Goal: Information Seeking & Learning: Learn about a topic

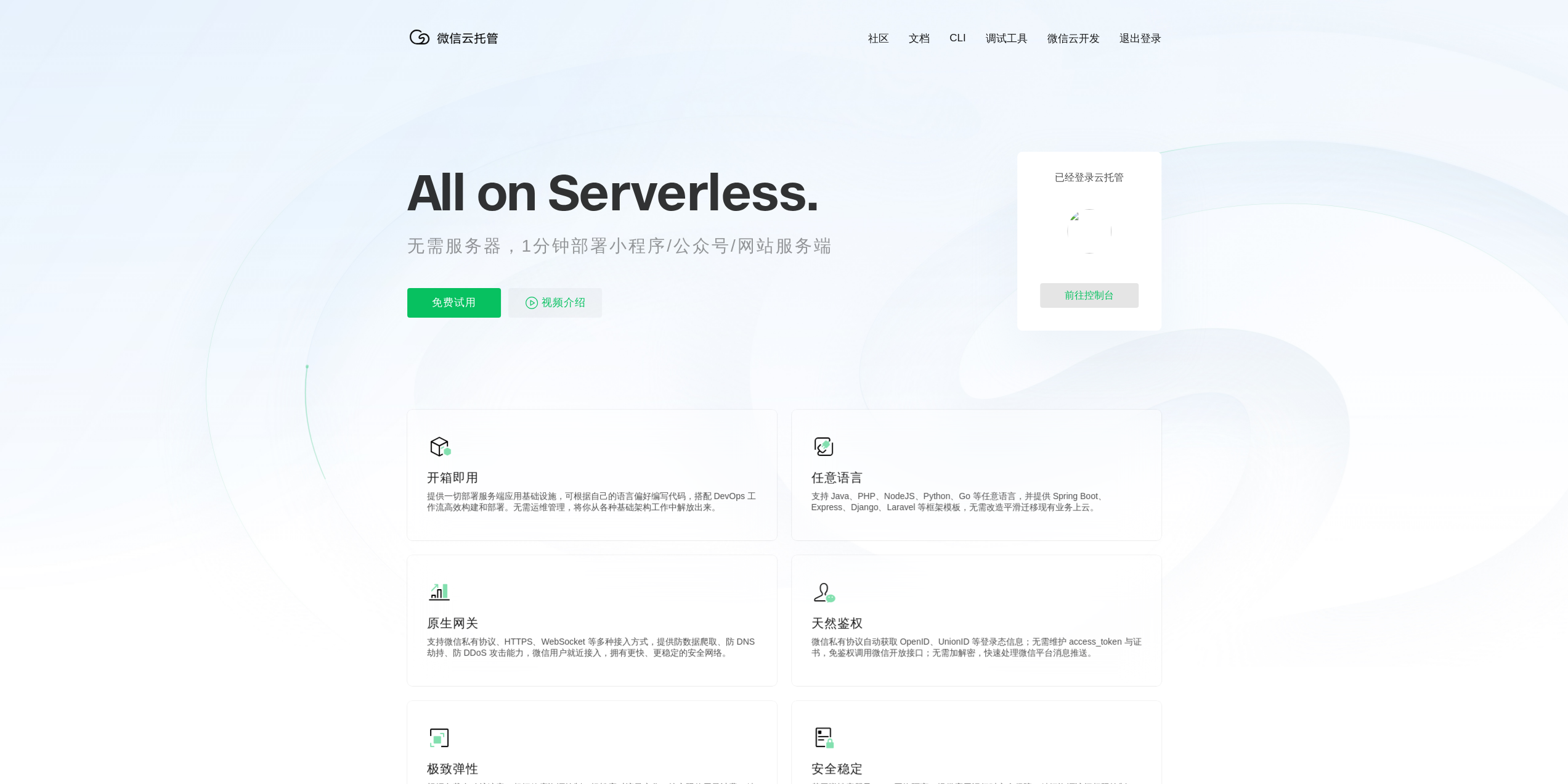
click at [1107, 300] on div "前往控制台" at bounding box center [1089, 295] width 98 height 24
drag, startPoint x: 679, startPoint y: 197, endPoint x: 809, endPoint y: 195, distance: 130.0
click at [809, 195] on span "Serverless." at bounding box center [683, 191] width 271 height 61
click at [774, 194] on span "Serverless." at bounding box center [683, 191] width 271 height 61
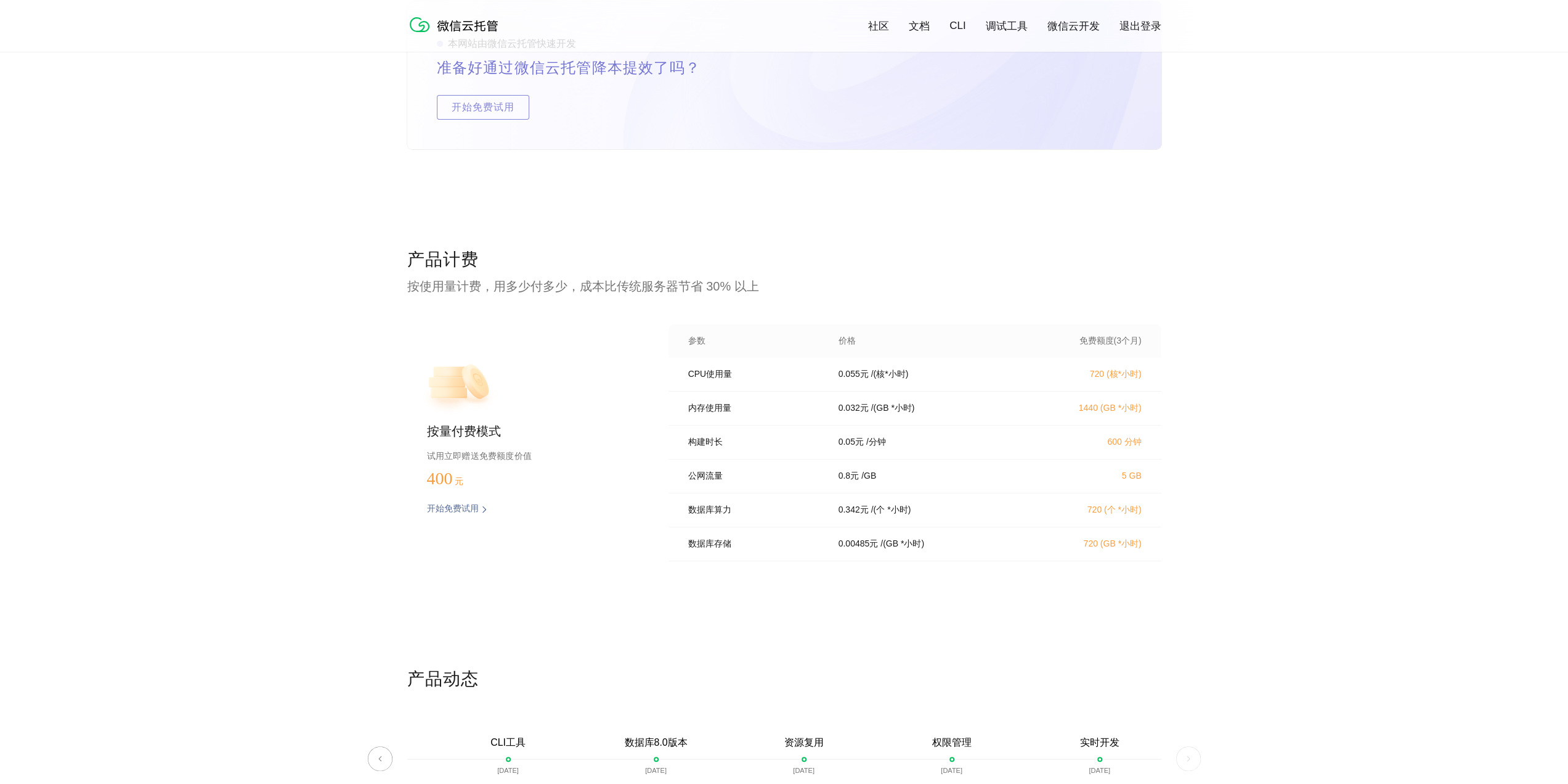
scroll to position [2281, 0]
drag, startPoint x: 456, startPoint y: 294, endPoint x: 708, endPoint y: 283, distance: 252.2
click at [708, 283] on p "按使用量计费，用多少付多少，成本比传统服务器节省 30% 以上" at bounding box center [784, 285] width 754 height 18
click at [687, 289] on p "按使用量计费，用多少付多少，成本比传统服务器节省 30% 以上" at bounding box center [784, 285] width 754 height 18
drag, startPoint x: 1093, startPoint y: 375, endPoint x: 1249, endPoint y: 374, distance: 156.0
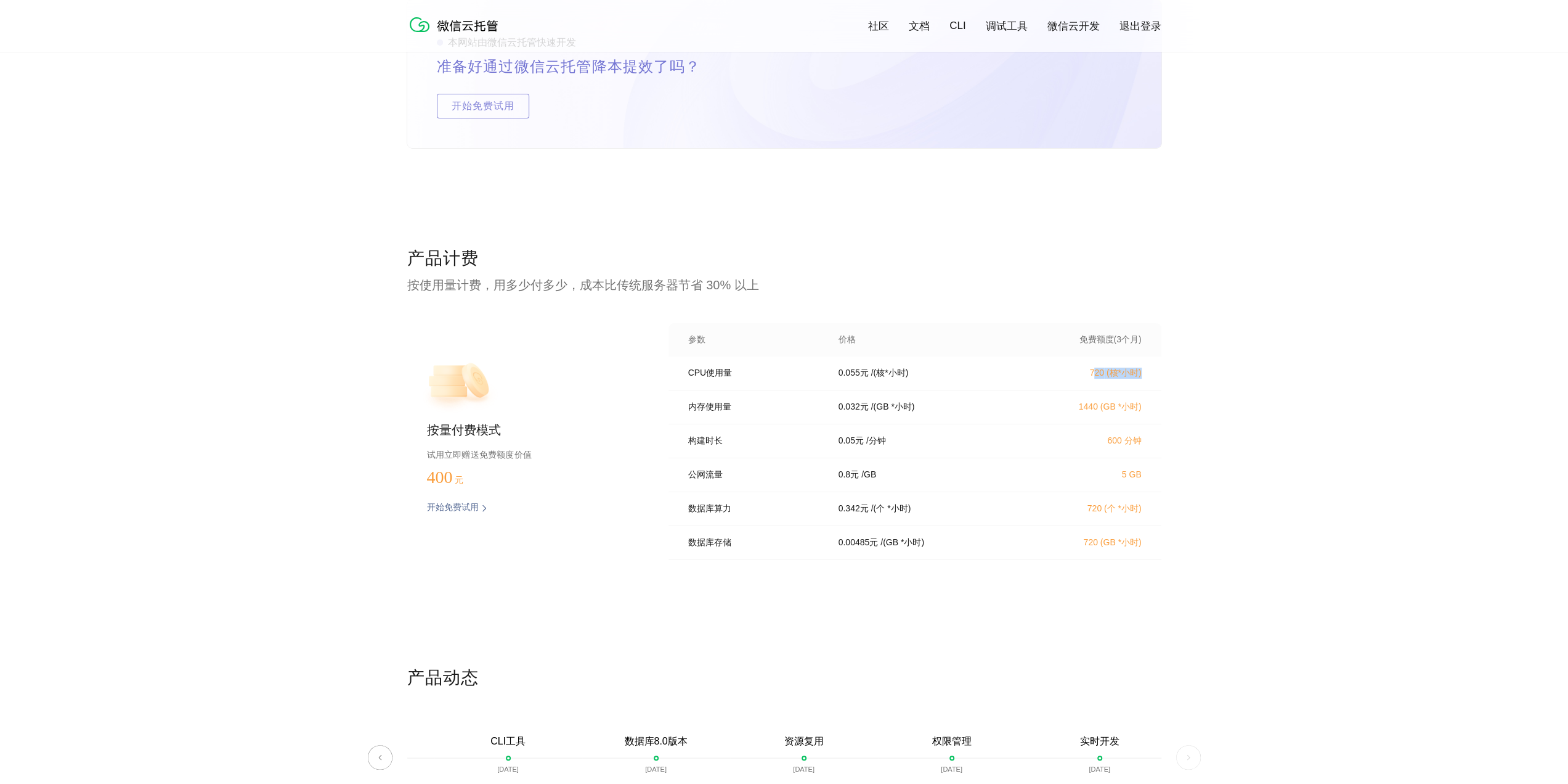
click at [1249, 374] on div "产品计费 按使用量计费，用多少付多少，成本比传统服务器节省 30% 以上 按量付费模式 试用立即赠送免费额度价值 400 元 开始免费试用 预估费用 参数 价…" at bounding box center [784, 456] width 1568 height 419
click at [1249, 373] on div "产品计费 按使用量计费，用多少付多少，成本比传统服务器节省 30% 以上 按量付费模式 试用立即赠送免费额度价值 400 元 开始免费试用 预估费用 参数 价…" at bounding box center [784, 456] width 1568 height 419
click at [1134, 373] on p "720 (核*小时)" at bounding box center [1087, 372] width 108 height 11
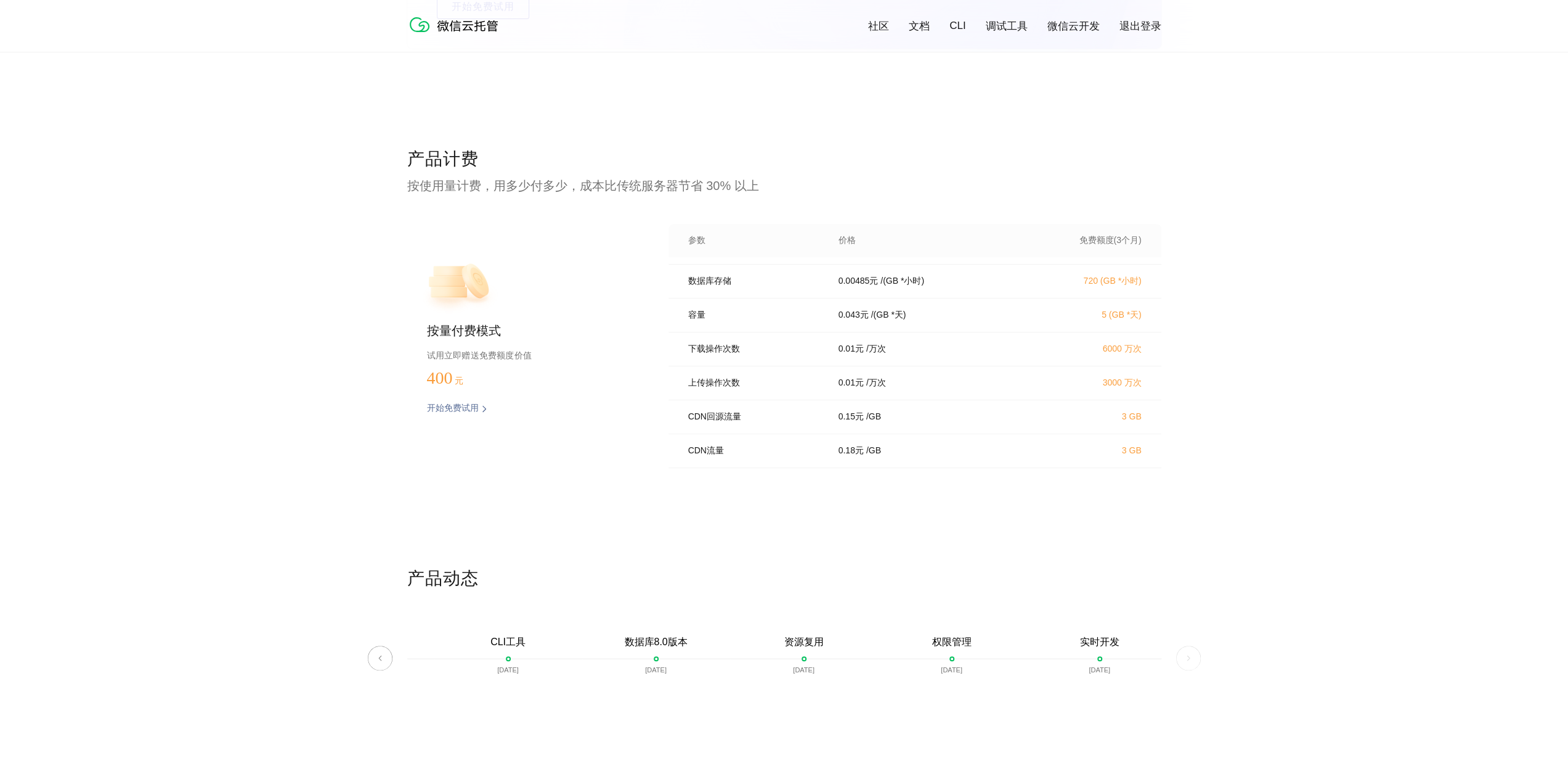
scroll to position [2346, 0]
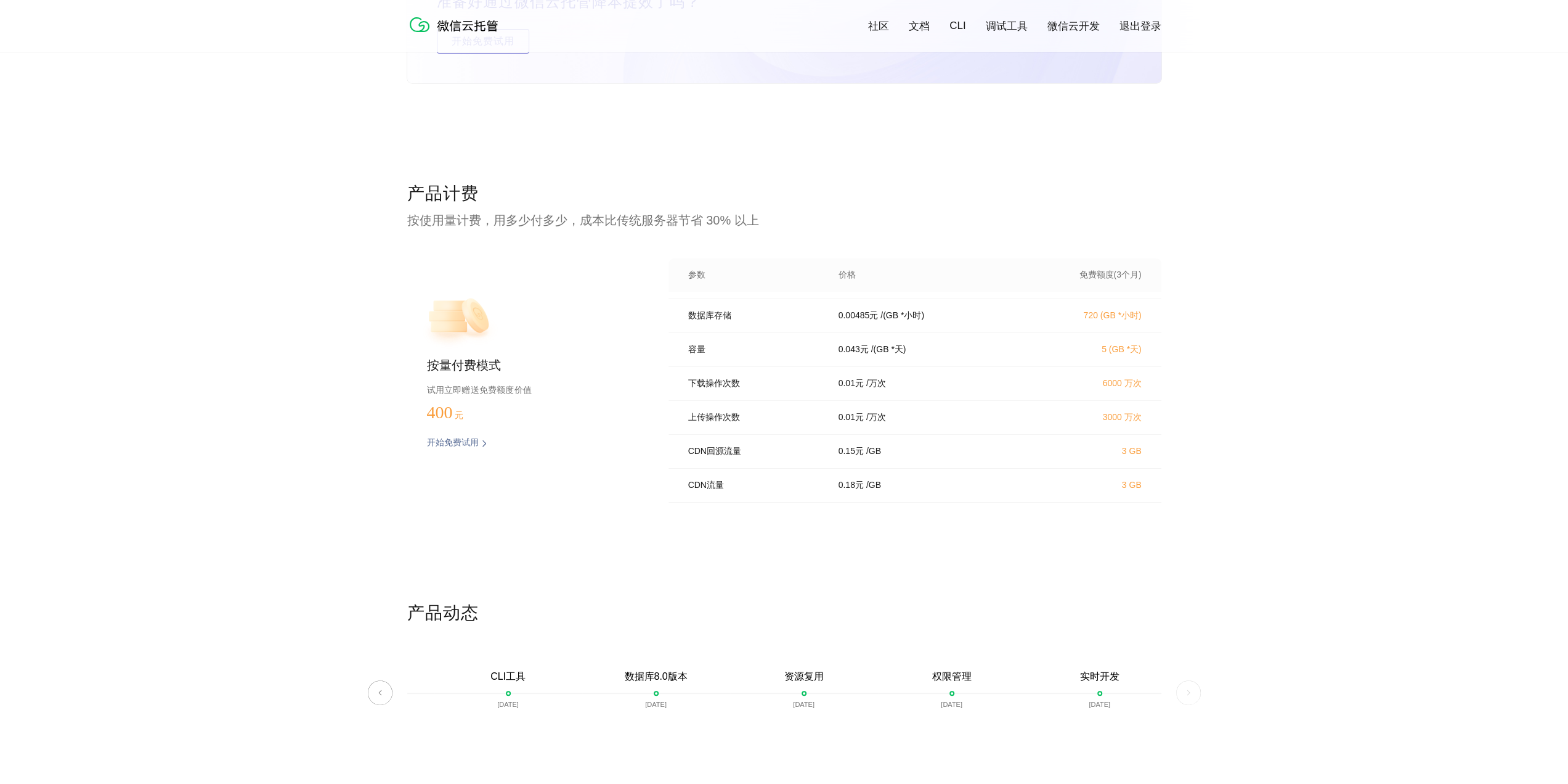
click at [860, 418] on p "0.01 元" at bounding box center [852, 417] width 25 height 11
click at [886, 420] on p "/ 万次" at bounding box center [876, 417] width 19 height 11
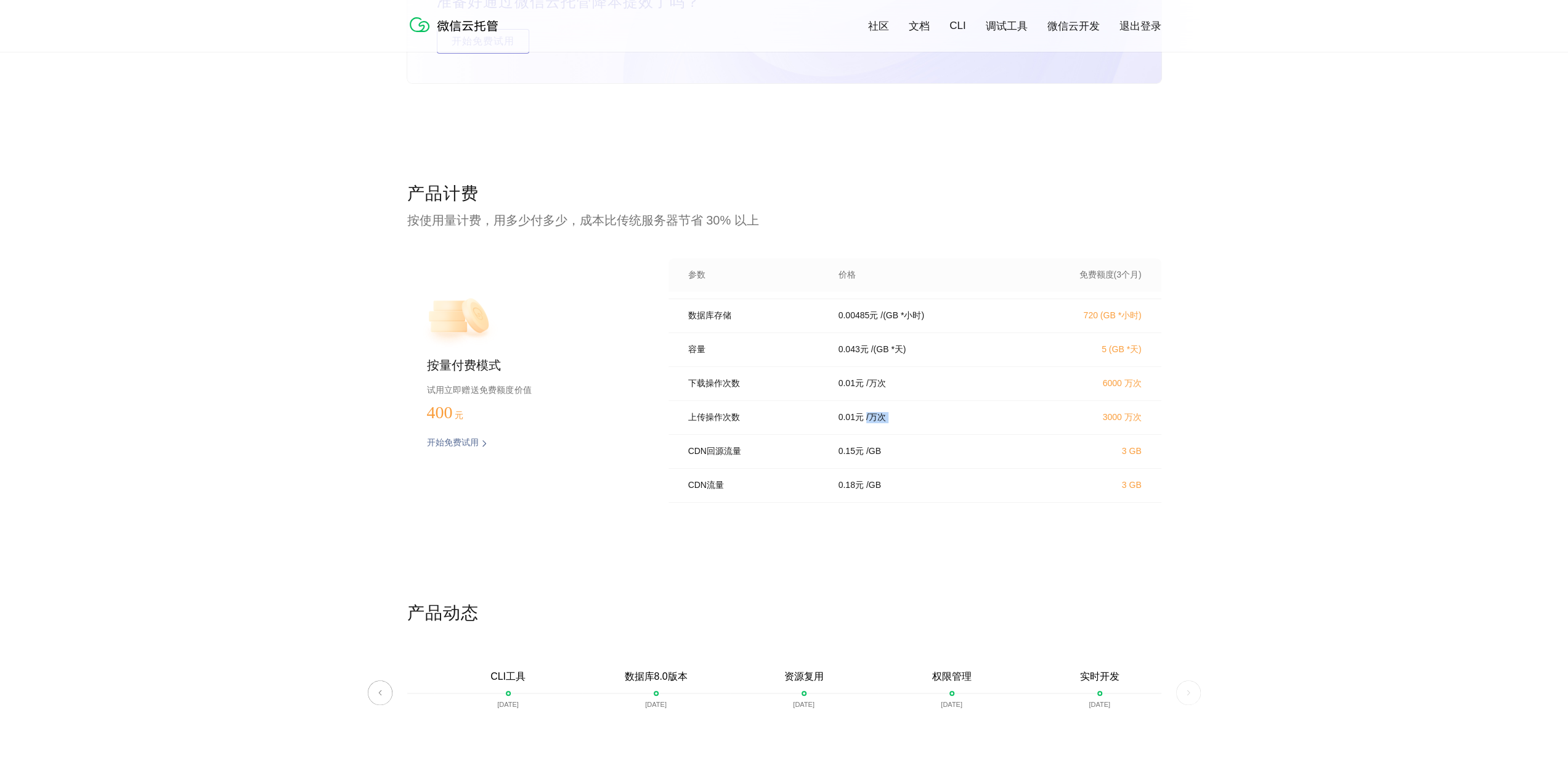
click at [886, 420] on p "/ 万次" at bounding box center [876, 417] width 19 height 11
click at [857, 416] on p "0.01 元" at bounding box center [852, 417] width 25 height 11
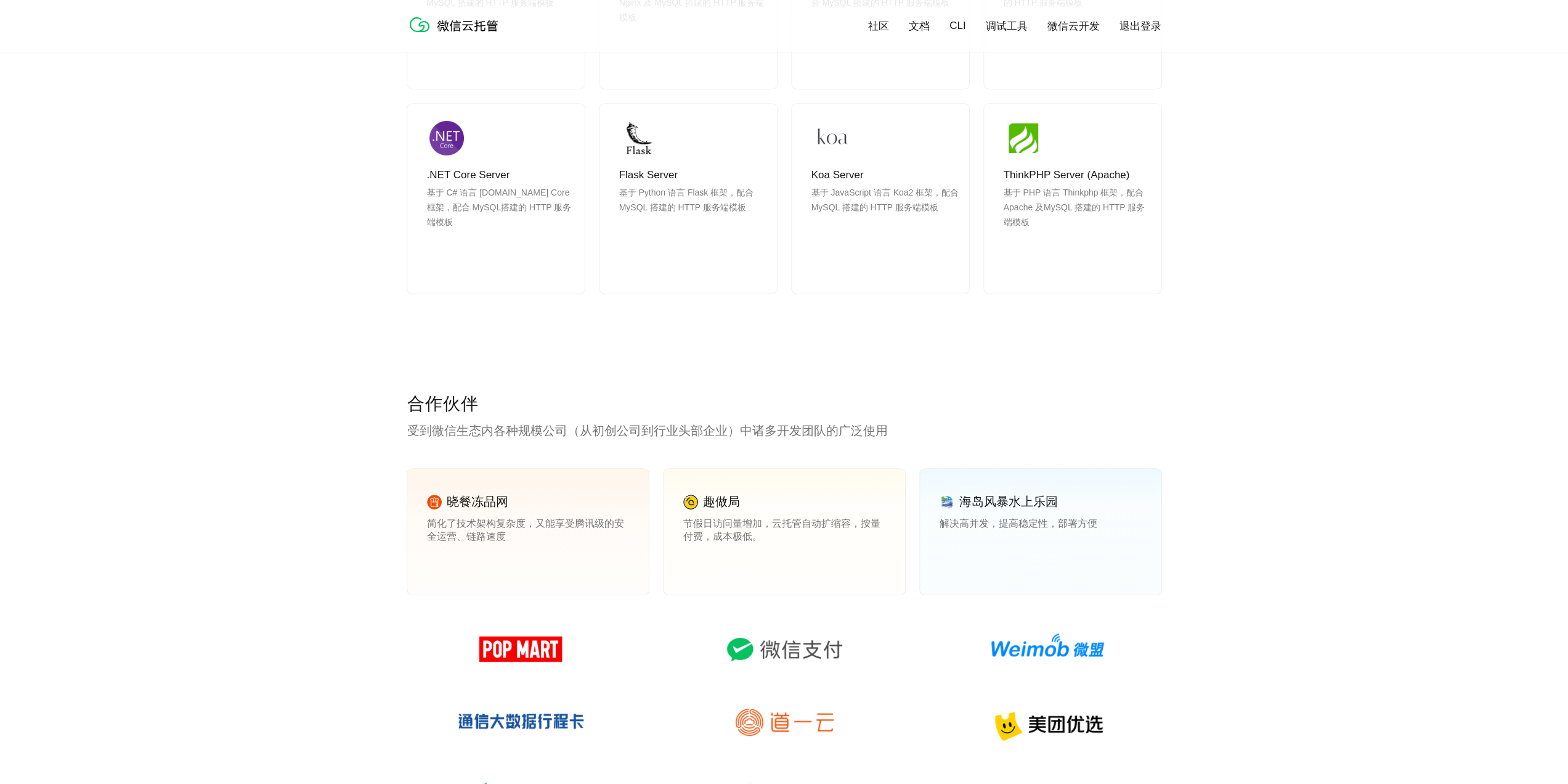
scroll to position [1360, 0]
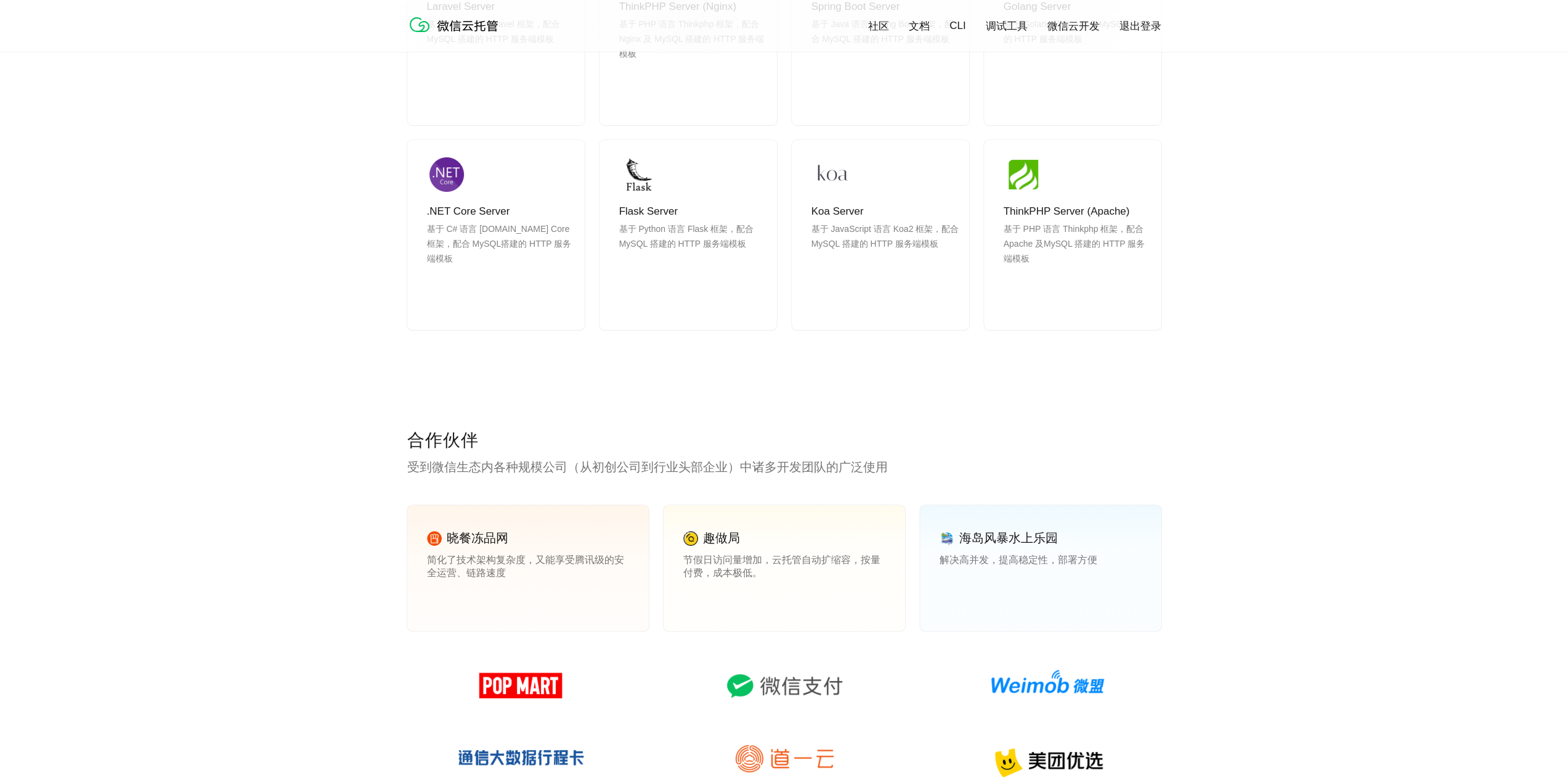
click at [1065, 24] on link "微信云开发" at bounding box center [1074, 26] width 53 height 15
